Goal: Check status

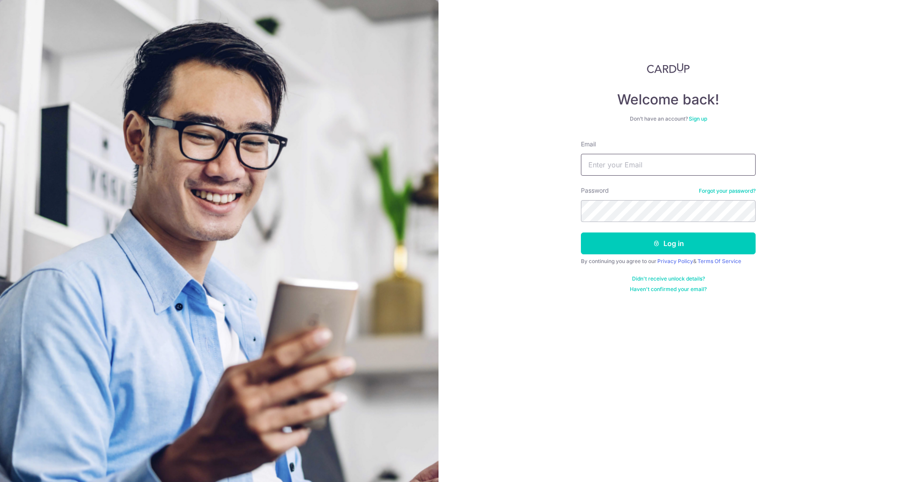
click at [610, 160] on input "Email" at bounding box center [668, 165] width 175 height 22
type input "[EMAIL_ADDRESS][DOMAIN_NAME]"
click at [581, 232] on button "Log in" at bounding box center [668, 243] width 175 height 22
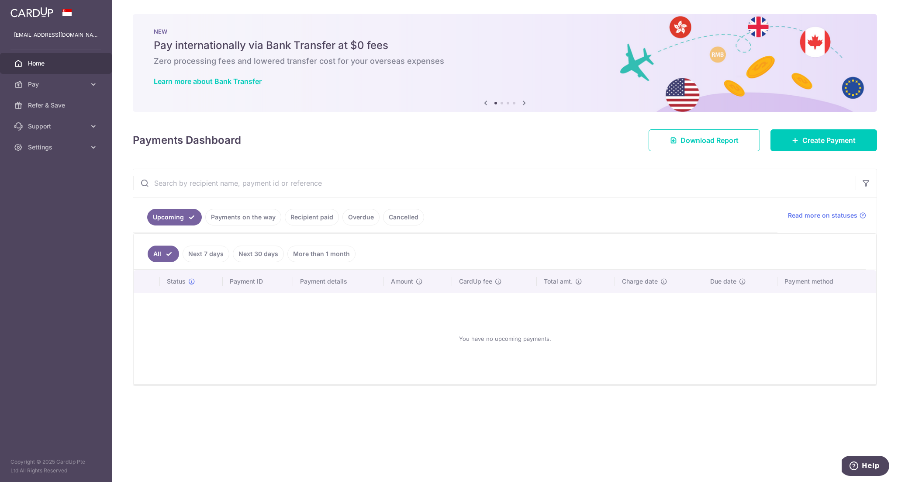
click at [327, 221] on link "Recipient paid" at bounding box center [312, 217] width 54 height 17
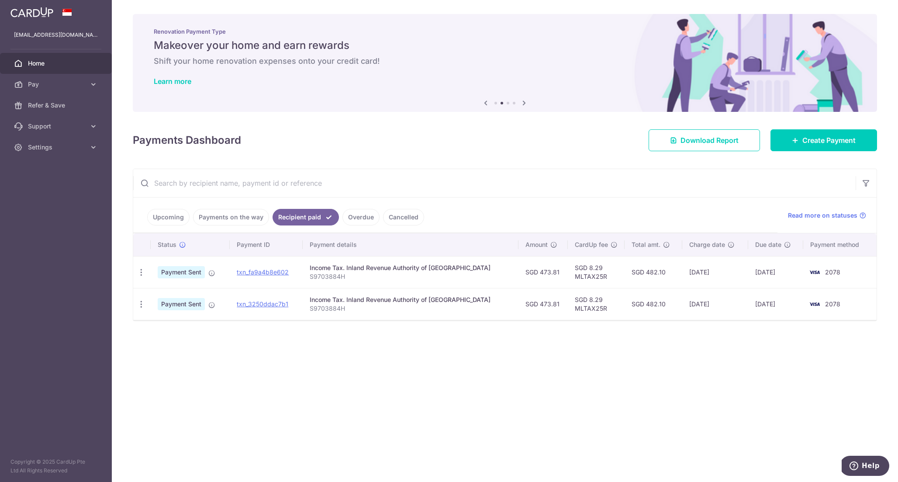
click at [391, 217] on link "Cancelled" at bounding box center [403, 217] width 41 height 17
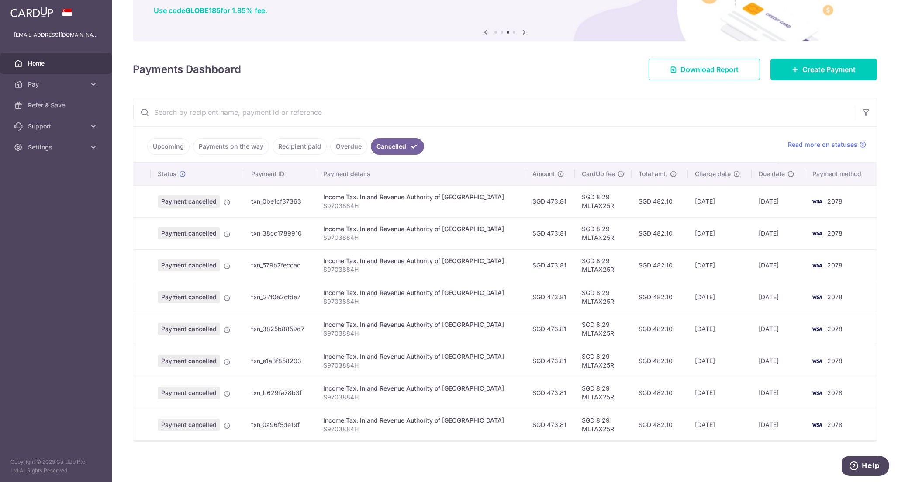
scroll to position [72, 0]
click at [695, 203] on td "07/08/2025" at bounding box center [720, 200] width 64 height 32
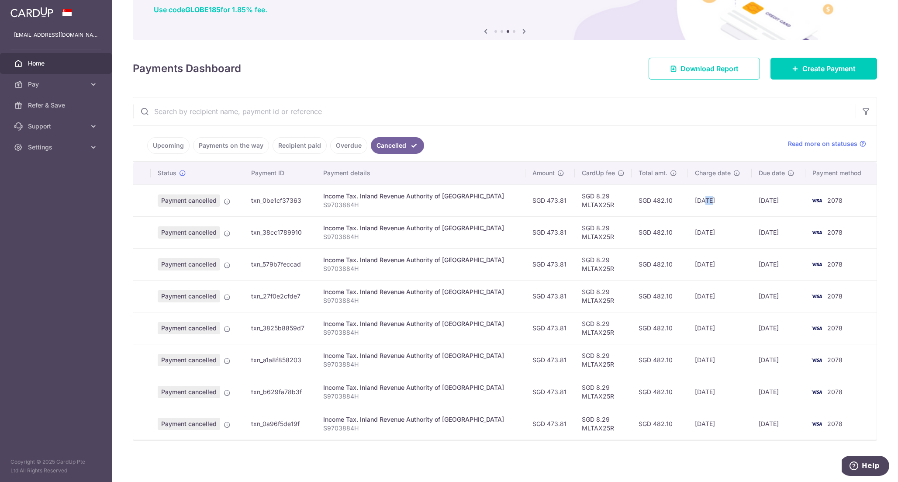
click at [695, 203] on td "07/08/2025" at bounding box center [720, 200] width 64 height 32
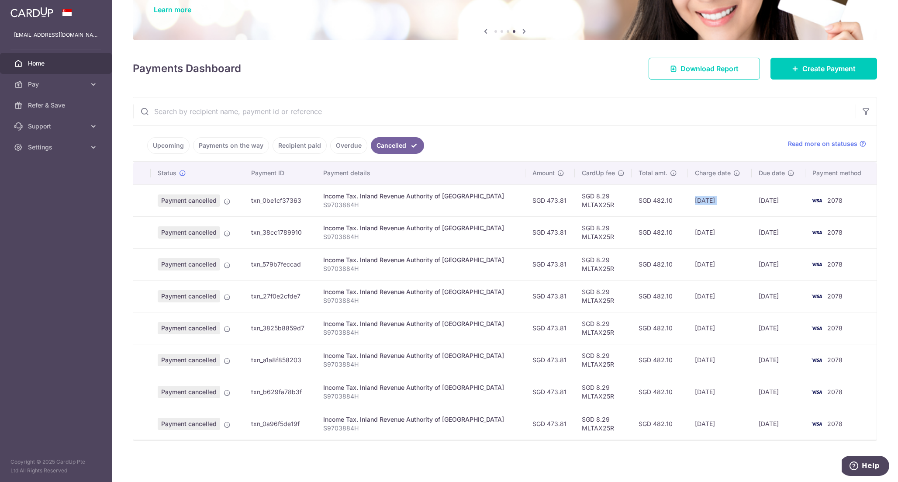
click at [695, 203] on td "07/08/2025" at bounding box center [720, 200] width 64 height 32
click at [172, 151] on link "Upcoming" at bounding box center [168, 145] width 42 height 17
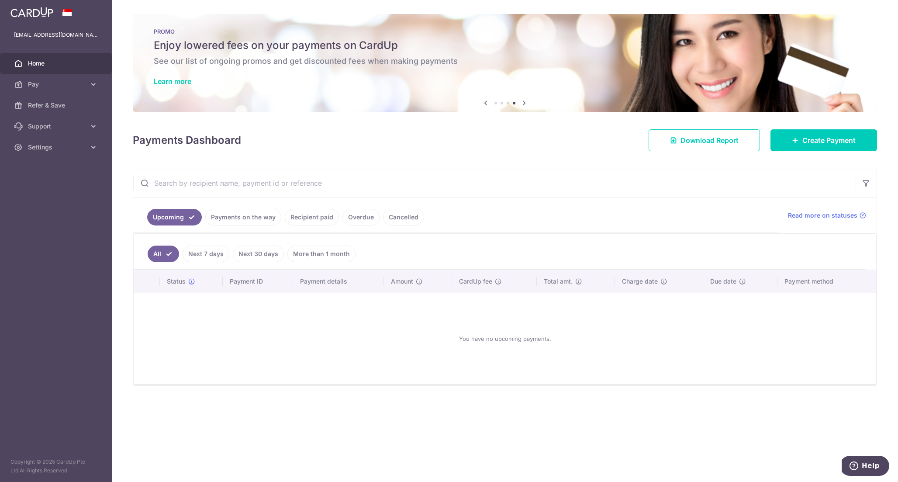
click at [227, 220] on link "Payments on the way" at bounding box center [243, 217] width 76 height 17
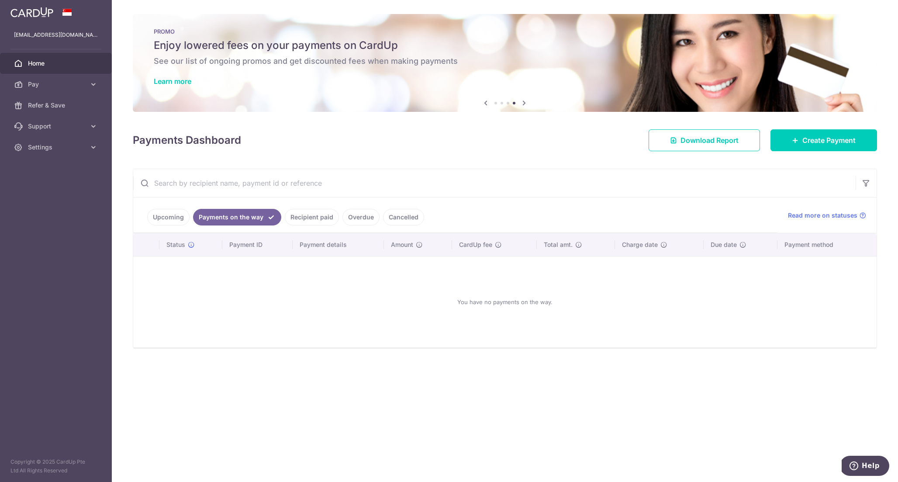
click at [168, 221] on link "Upcoming" at bounding box center [168, 217] width 42 height 17
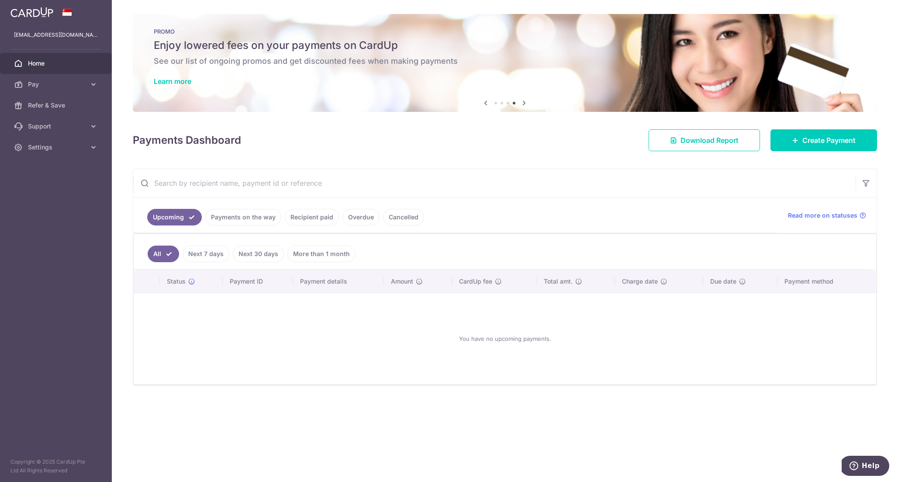
click at [298, 221] on link "Recipient paid" at bounding box center [312, 217] width 54 height 17
